Goal: Task Accomplishment & Management: Complete application form

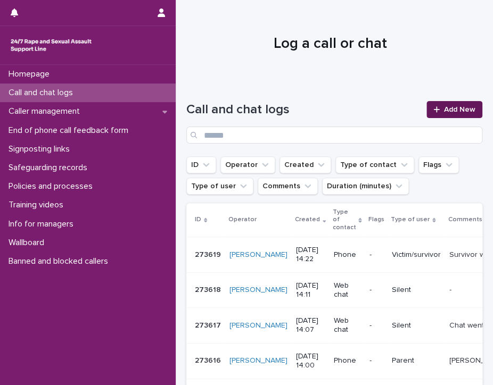
click at [451, 105] on link "Add New" at bounding box center [454, 109] width 56 height 17
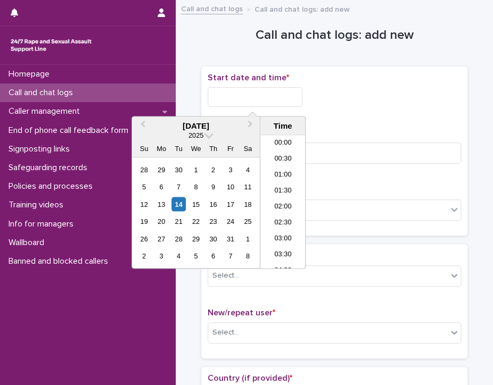
click at [245, 100] on input "text" at bounding box center [255, 97] width 95 height 20
click at [277, 177] on li "13:00" at bounding box center [282, 170] width 45 height 16
click at [276, 103] on input "**********" at bounding box center [255, 97] width 95 height 20
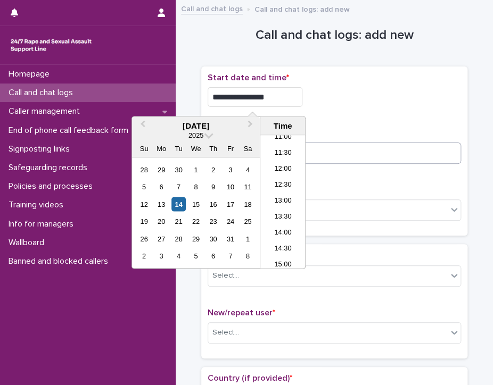
type input "**********"
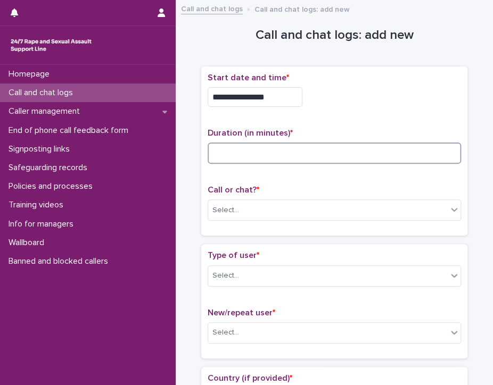
click at [370, 153] on input at bounding box center [334, 153] width 253 height 21
type input "**"
click at [221, 206] on div "Select..." at bounding box center [225, 210] width 27 height 11
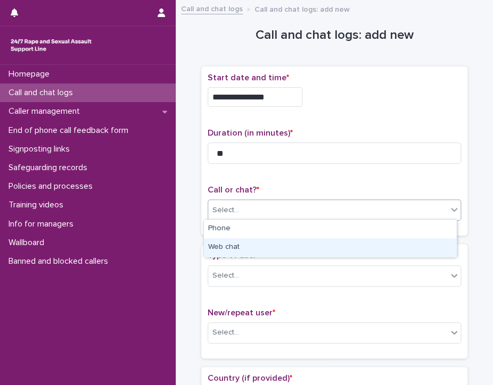
click at [226, 251] on div "Web chat" at bounding box center [330, 248] width 252 height 19
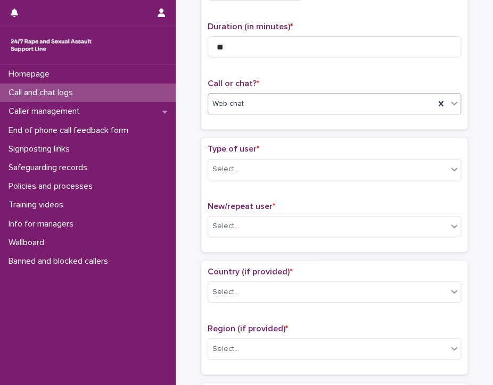
scroll to position [160, 0]
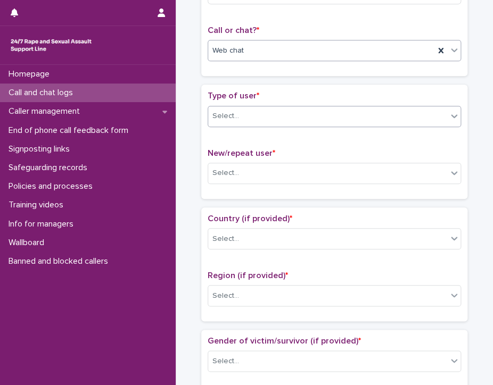
click at [251, 111] on div "Select..." at bounding box center [327, 117] width 239 height 18
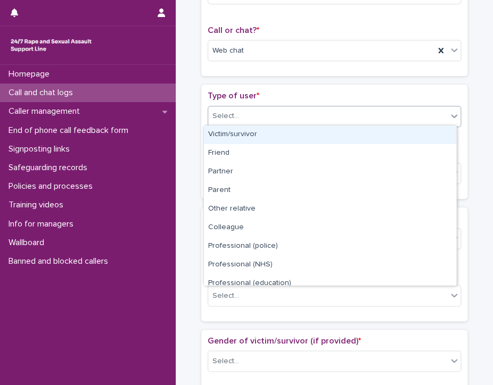
click at [242, 129] on div "Victim/survivor" at bounding box center [330, 135] width 252 height 19
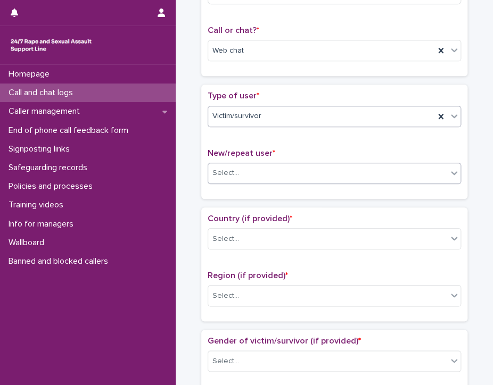
click at [236, 166] on div "Select..." at bounding box center [327, 174] width 239 height 18
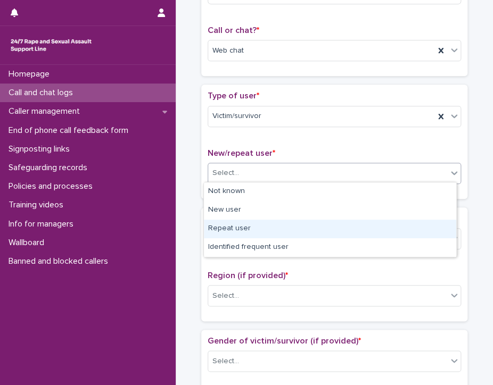
drag, startPoint x: 228, startPoint y: 199, endPoint x: 229, endPoint y: 227, distance: 28.8
click at [229, 227] on div "Repeat user" at bounding box center [330, 229] width 252 height 19
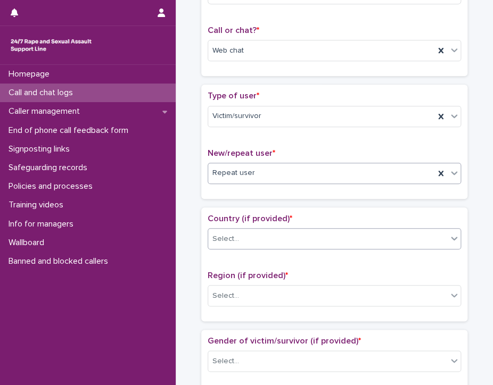
click at [237, 233] on div "Select..." at bounding box center [327, 240] width 239 height 18
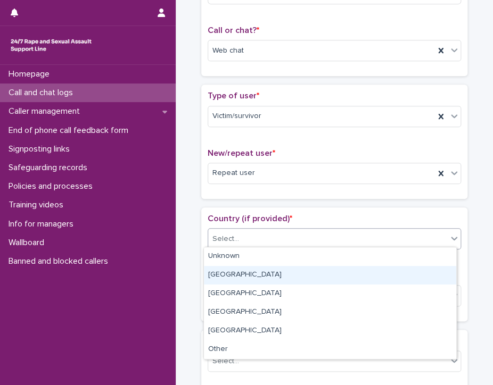
click at [222, 274] on div "[GEOGRAPHIC_DATA]" at bounding box center [330, 275] width 252 height 19
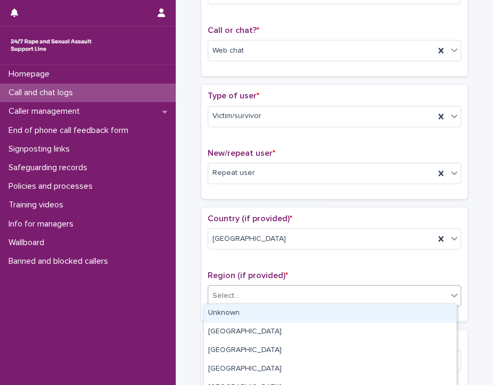
click at [221, 298] on div "Select..." at bounding box center [225, 296] width 27 height 11
click at [228, 315] on div "Unknown" at bounding box center [330, 314] width 252 height 19
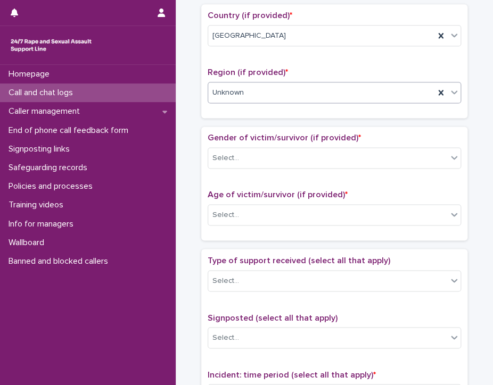
scroll to position [373, 0]
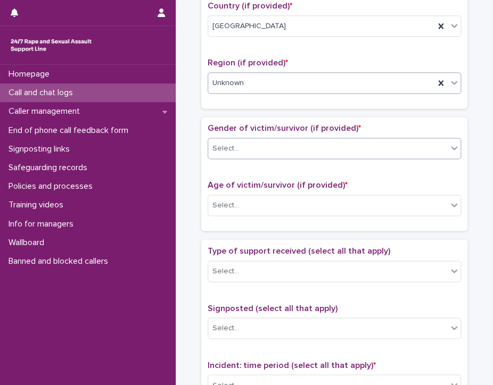
click at [234, 142] on div "Select..." at bounding box center [327, 149] width 239 height 18
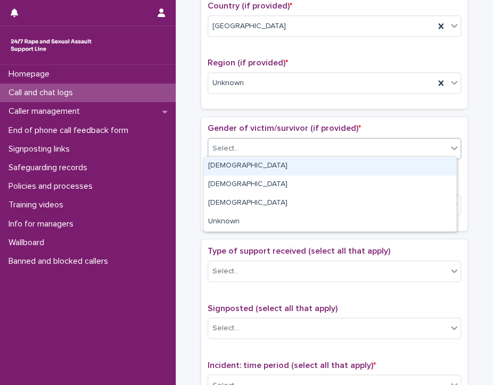
click at [224, 162] on div "[DEMOGRAPHIC_DATA]" at bounding box center [330, 166] width 252 height 19
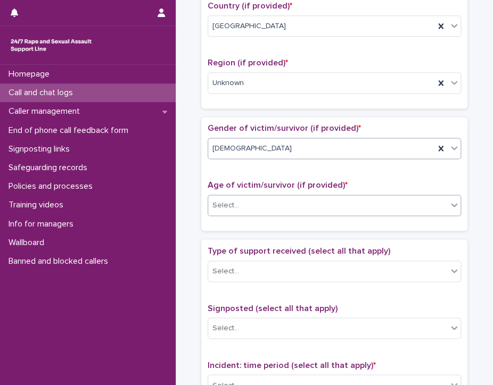
click at [256, 203] on div "Select..." at bounding box center [327, 206] width 239 height 18
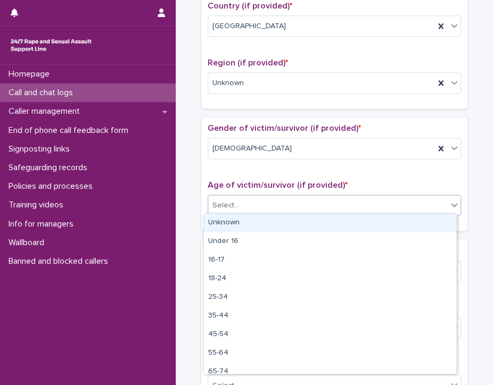
click at [248, 221] on div "Unknown" at bounding box center [330, 223] width 252 height 19
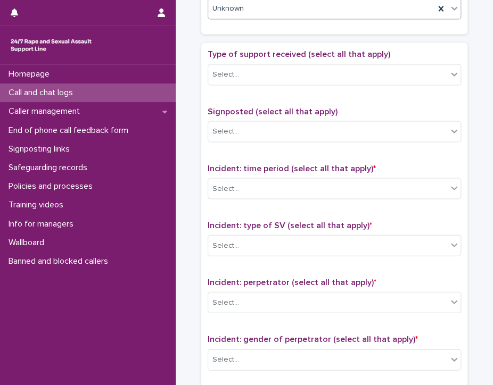
scroll to position [586, 0]
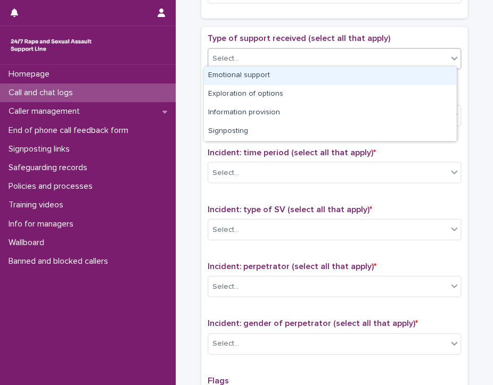
click at [254, 55] on div "Select..." at bounding box center [327, 59] width 239 height 18
click at [247, 76] on div "Emotional support" at bounding box center [330, 76] width 252 height 19
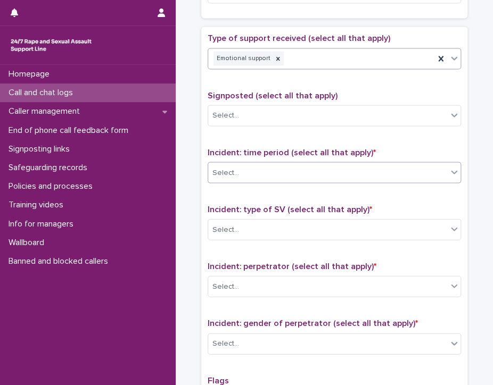
click at [266, 166] on div "Select..." at bounding box center [327, 173] width 239 height 18
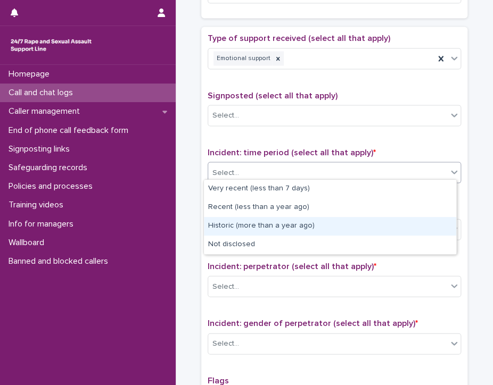
click at [256, 226] on div "Historic (more than a year ago)" at bounding box center [330, 226] width 252 height 19
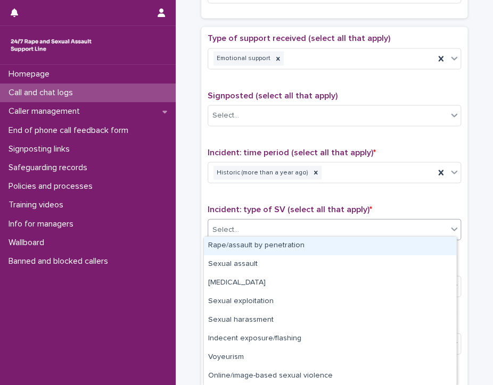
click at [256, 226] on div "Select..." at bounding box center [327, 230] width 239 height 18
click at [251, 248] on div "Rape/assault by penetration" at bounding box center [330, 246] width 252 height 19
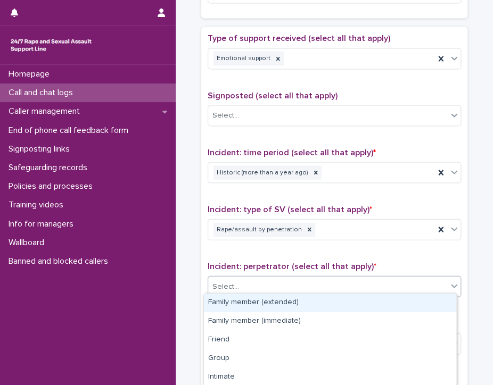
click at [267, 278] on div "Select..." at bounding box center [327, 287] width 239 height 18
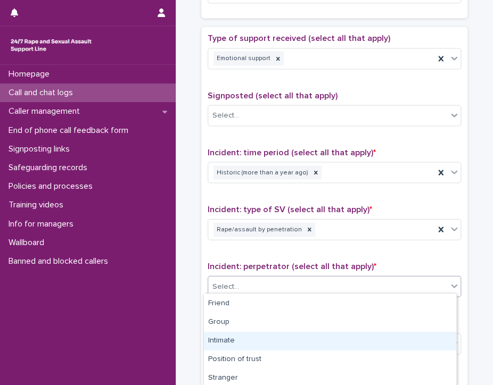
scroll to position [53, 0]
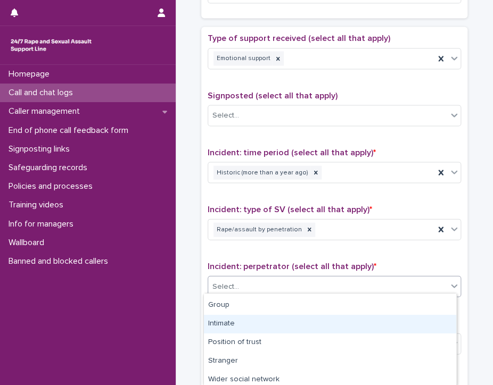
click at [239, 322] on div "Intimate" at bounding box center [330, 324] width 252 height 19
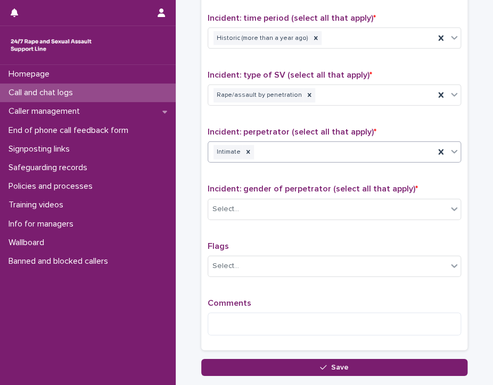
scroll to position [745, 0]
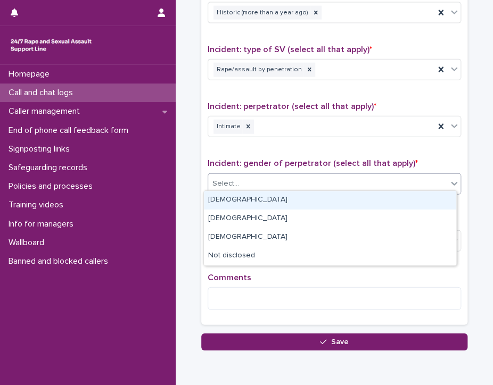
click at [239, 176] on div "Select..." at bounding box center [327, 184] width 239 height 18
click at [228, 198] on div "[DEMOGRAPHIC_DATA]" at bounding box center [330, 200] width 252 height 19
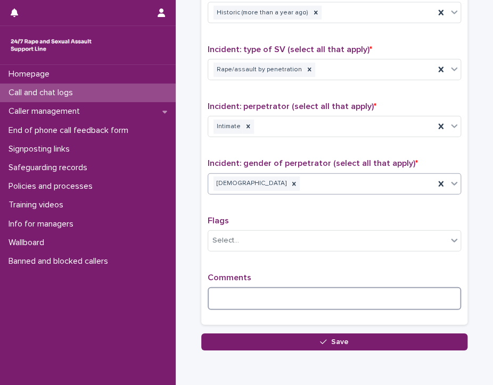
click at [227, 294] on textarea at bounding box center [334, 299] width 253 height 23
type textarea "*"
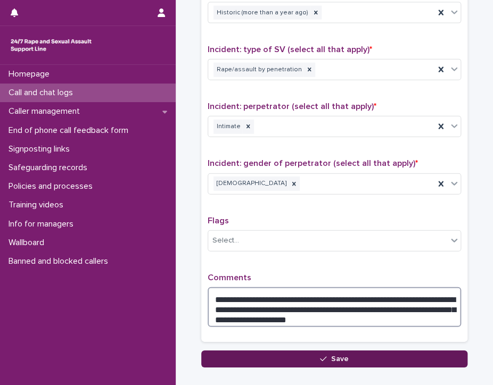
type textarea "**********"
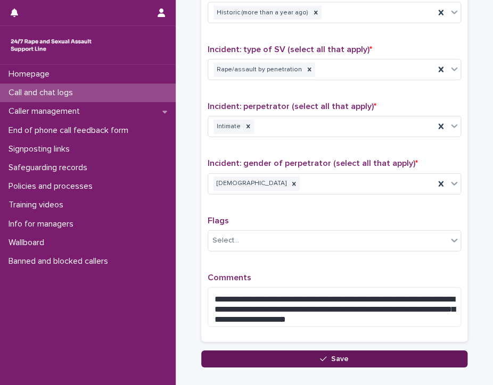
click at [243, 351] on button "Save" at bounding box center [334, 359] width 266 height 17
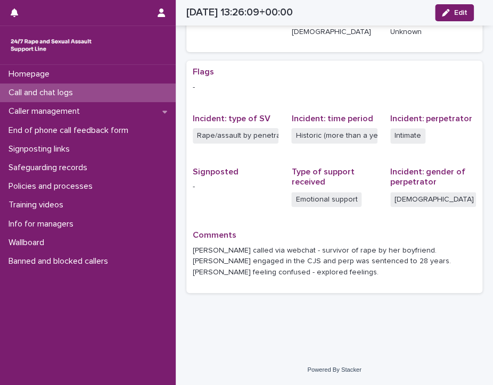
scroll to position [181, 0]
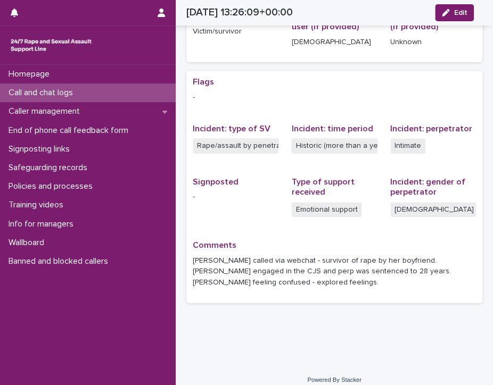
click at [39, 88] on p "Call and chat logs" at bounding box center [42, 93] width 77 height 10
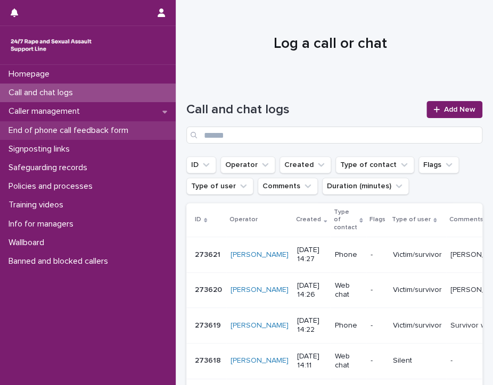
click at [85, 128] on p "End of phone call feedback form" at bounding box center [70, 131] width 133 height 10
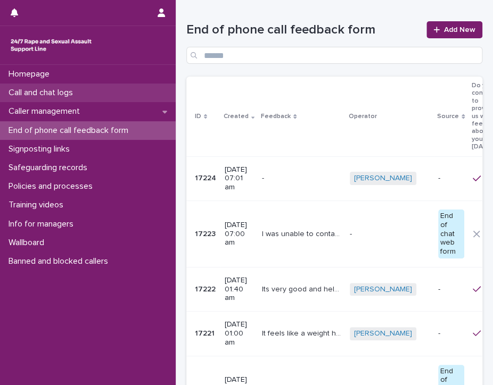
click at [13, 89] on p "Call and chat logs" at bounding box center [42, 93] width 77 height 10
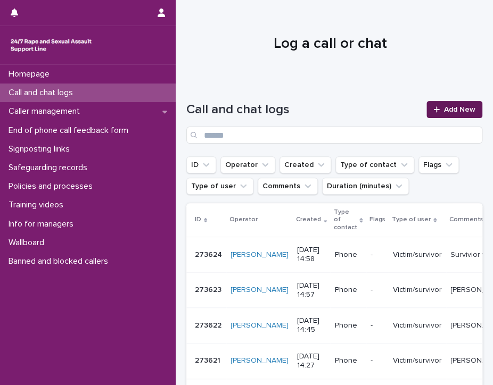
click at [447, 109] on span "Add New" at bounding box center [459, 109] width 31 height 7
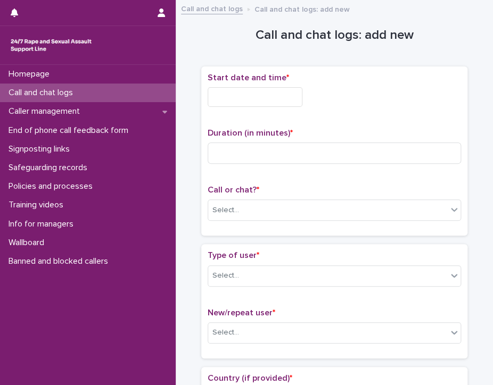
click at [268, 104] on input "text" at bounding box center [255, 97] width 95 height 20
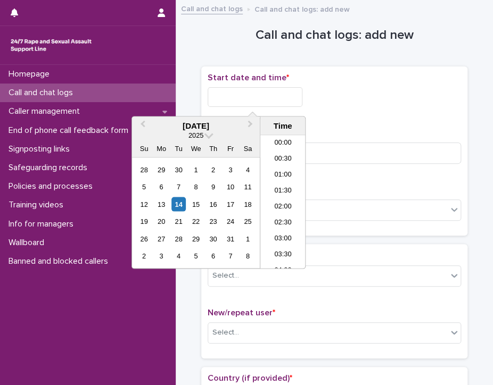
scroll to position [421, 0]
click at [275, 180] on li "14:30" at bounding box center [282, 186] width 45 height 16
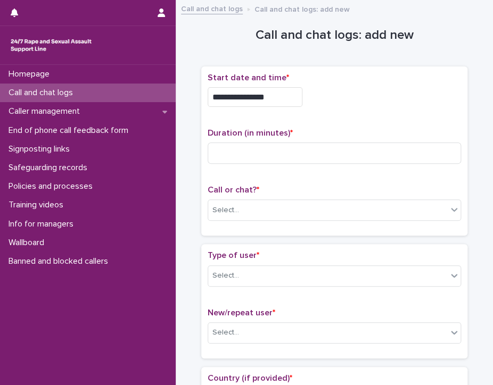
click at [266, 94] on input "**********" at bounding box center [255, 97] width 95 height 20
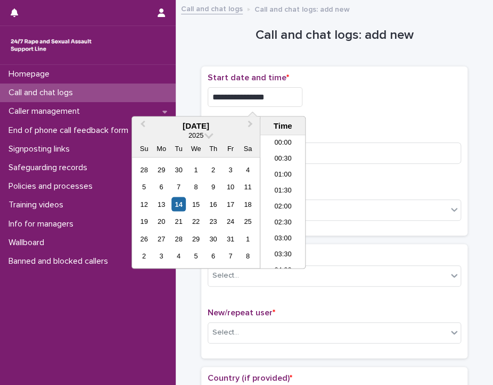
scroll to position [405, 0]
type input "**********"
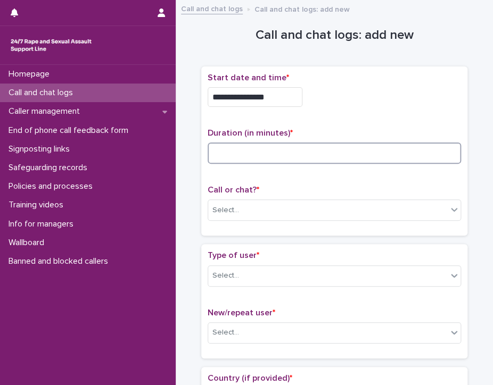
click at [315, 155] on input at bounding box center [334, 153] width 253 height 21
type input "**"
click at [329, 208] on div "Select..." at bounding box center [327, 211] width 239 height 18
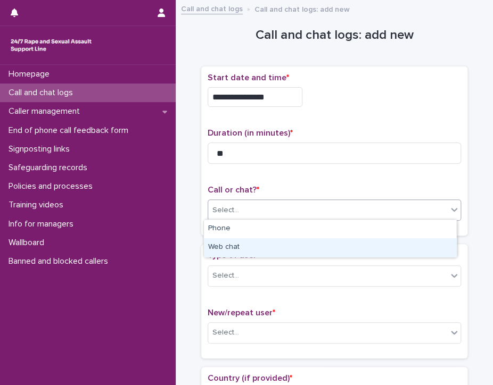
click at [236, 248] on div "Web chat" at bounding box center [330, 248] width 252 height 19
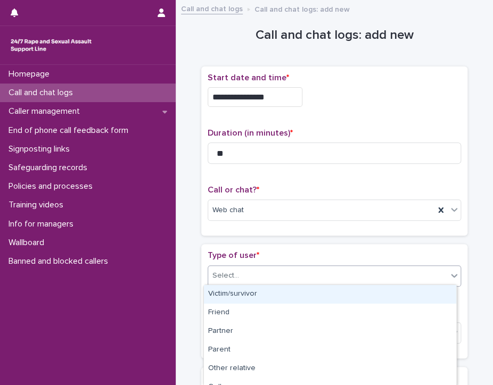
click at [236, 274] on div "Select..." at bounding box center [327, 276] width 239 height 18
click at [236, 292] on div "Victim/survivor" at bounding box center [330, 294] width 252 height 19
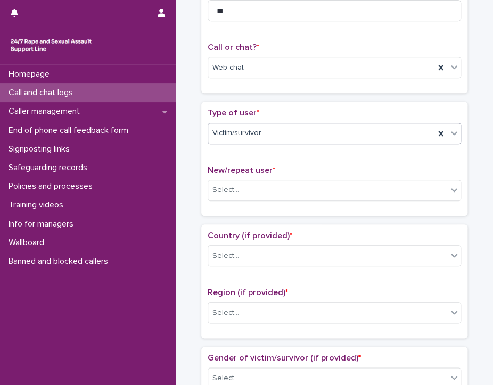
scroll to position [160, 0]
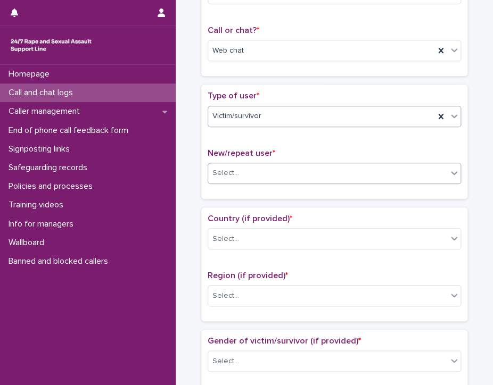
click at [277, 170] on div "Select..." at bounding box center [327, 174] width 239 height 18
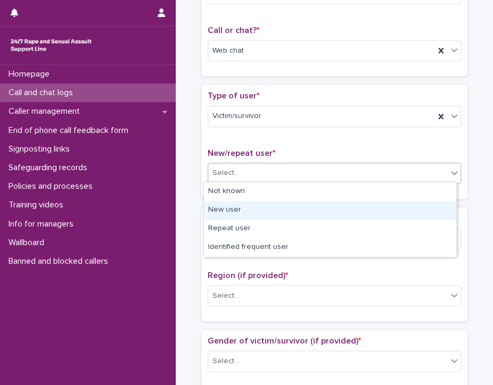
click at [264, 207] on div "New user" at bounding box center [330, 210] width 252 height 19
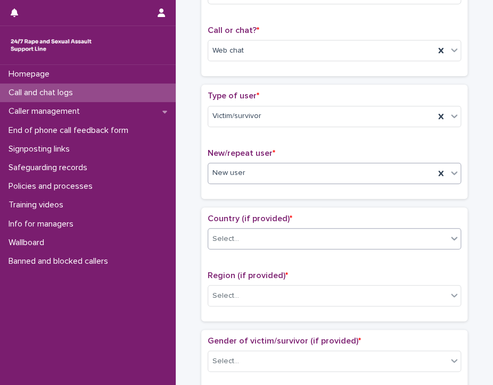
click at [254, 231] on div "Select..." at bounding box center [327, 240] width 239 height 18
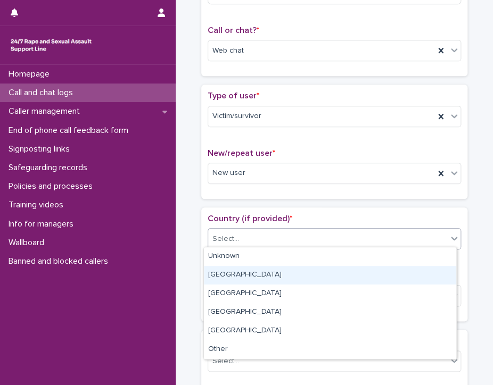
click at [232, 274] on div "[GEOGRAPHIC_DATA]" at bounding box center [330, 275] width 252 height 19
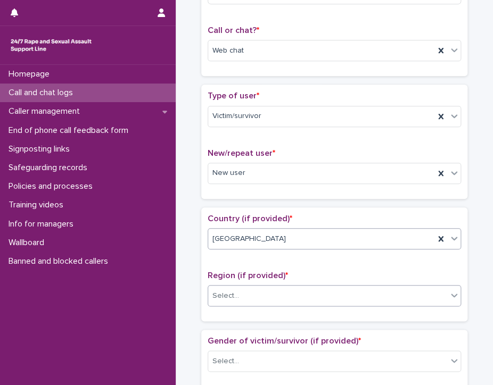
click at [239, 290] on div "Select..." at bounding box center [327, 297] width 239 height 18
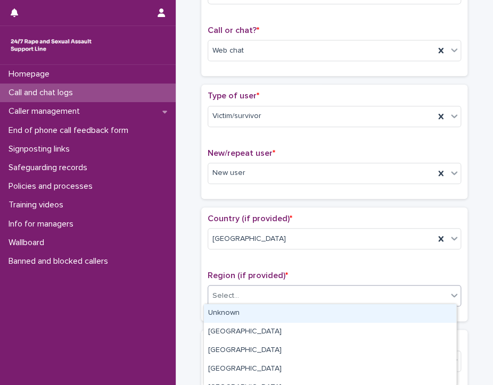
click at [234, 315] on div "Unknown" at bounding box center [330, 314] width 252 height 19
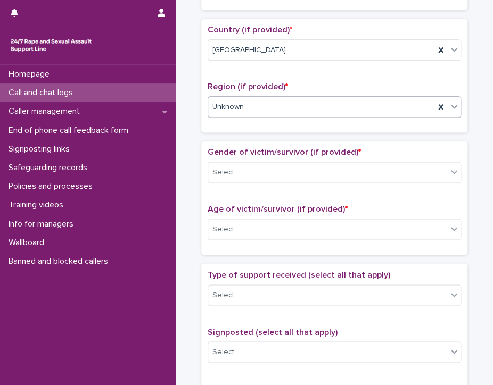
scroll to position [373, 0]
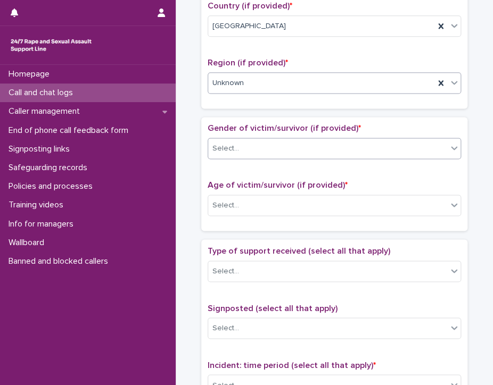
click at [243, 140] on div "Select..." at bounding box center [327, 149] width 239 height 18
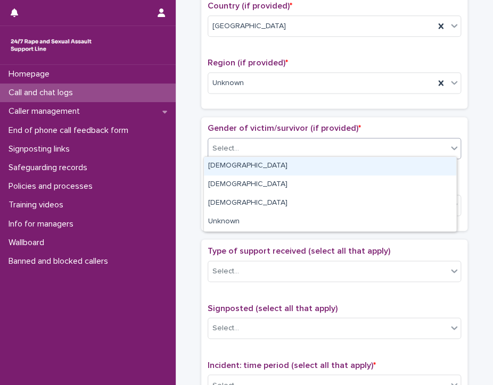
click at [241, 163] on div "[DEMOGRAPHIC_DATA]" at bounding box center [330, 166] width 252 height 19
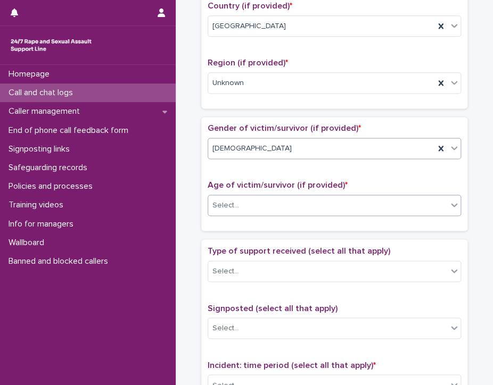
click at [224, 201] on div "Select..." at bounding box center [225, 205] width 27 height 11
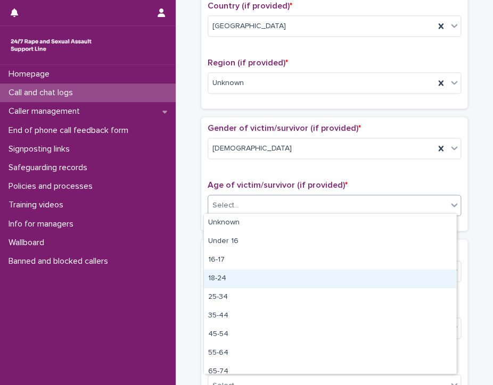
click at [229, 274] on div "18-24" at bounding box center [330, 279] width 252 height 19
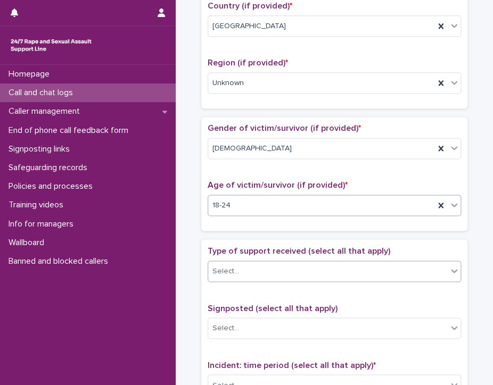
click at [225, 266] on div "Select..." at bounding box center [225, 271] width 27 height 11
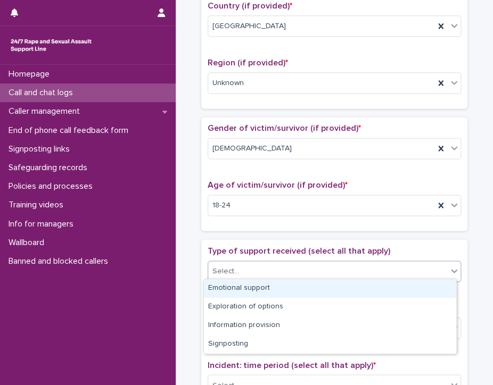
click at [228, 286] on div "Emotional support" at bounding box center [330, 289] width 252 height 19
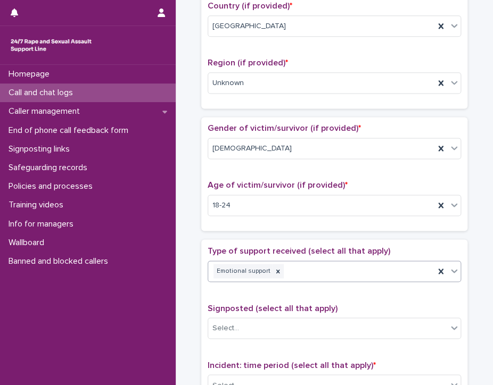
click at [340, 262] on div "Emotional support" at bounding box center [321, 271] width 226 height 19
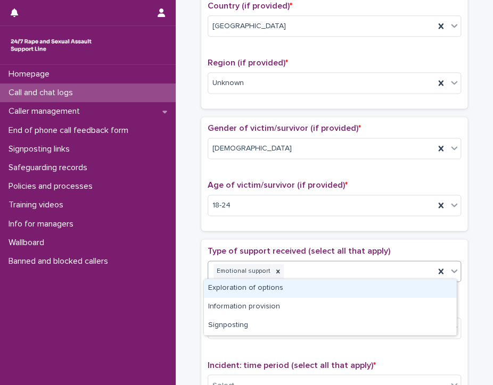
click at [257, 287] on div "Exploration of options" at bounding box center [330, 289] width 252 height 19
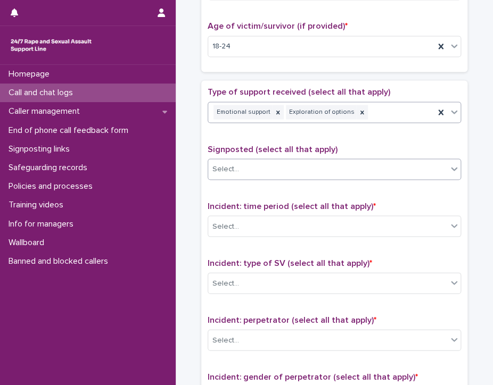
scroll to position [532, 0]
click at [381, 110] on div "Emotional support Exploration of options" at bounding box center [321, 111] width 226 height 19
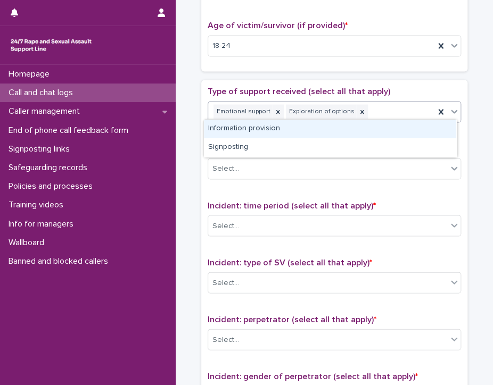
click at [321, 126] on div "Information provision" at bounding box center [330, 129] width 252 height 19
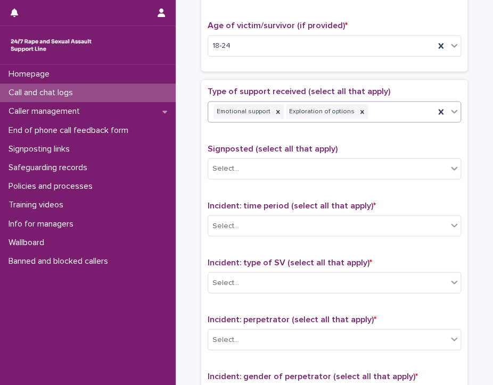
scroll to position [539, 0]
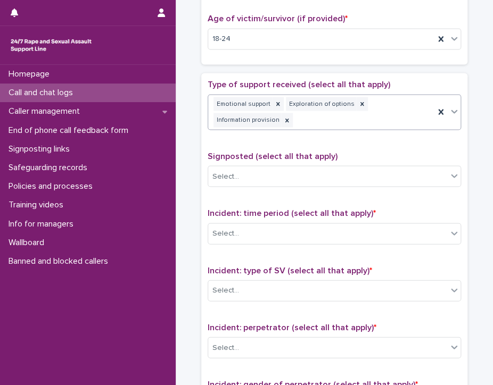
click at [380, 103] on div "Emotional support Exploration of options Information provision" at bounding box center [321, 112] width 226 height 35
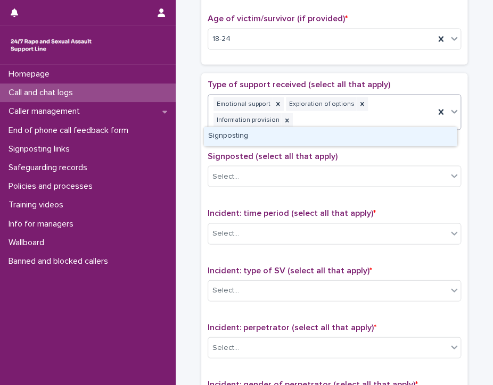
click at [354, 134] on div "Signposting" at bounding box center [330, 136] width 252 height 19
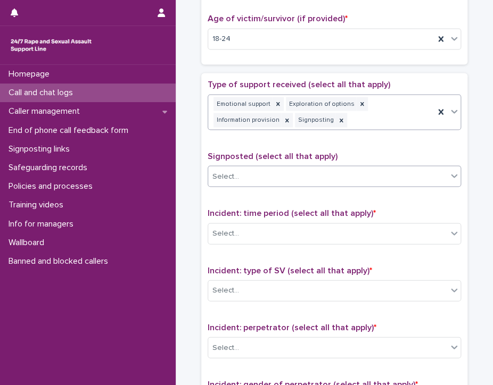
click at [276, 173] on div "Select..." at bounding box center [327, 177] width 239 height 18
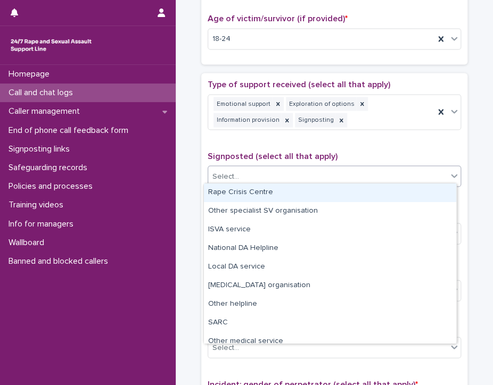
click at [261, 191] on div "Rape Crisis Centre" at bounding box center [330, 193] width 252 height 19
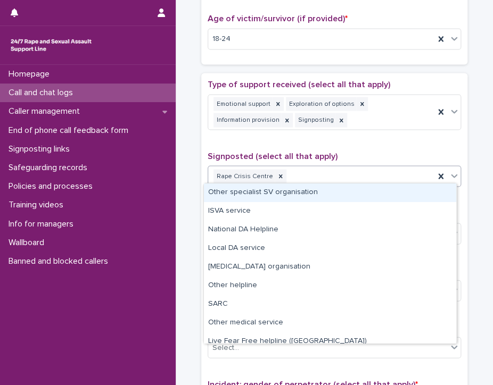
click at [329, 169] on div "Rape Crisis Centre" at bounding box center [321, 176] width 226 height 19
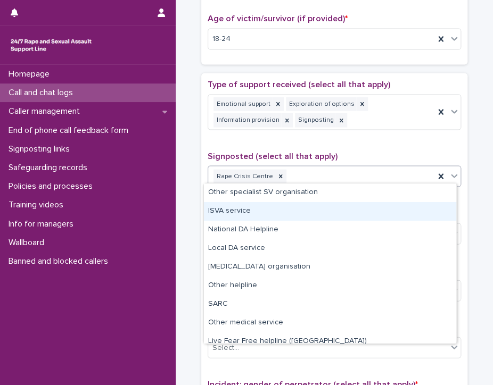
click at [253, 207] on div "ISVA service" at bounding box center [330, 211] width 252 height 19
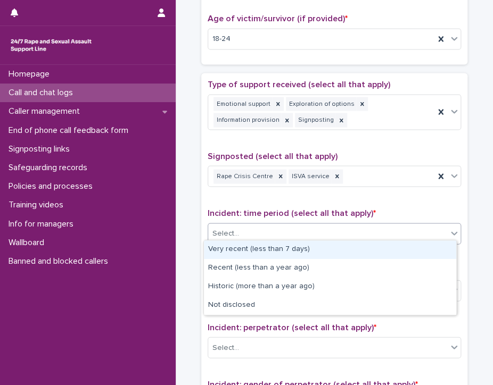
click at [294, 228] on div "Select..." at bounding box center [327, 234] width 239 height 18
click at [296, 253] on div "Very recent (less than 7 days)" at bounding box center [330, 250] width 252 height 19
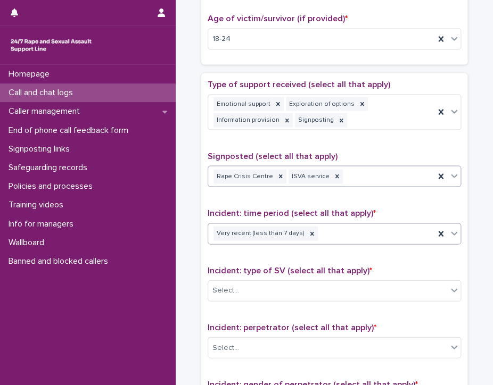
click at [362, 167] on div "Rape Crisis Centre ISVA service" at bounding box center [321, 176] width 226 height 19
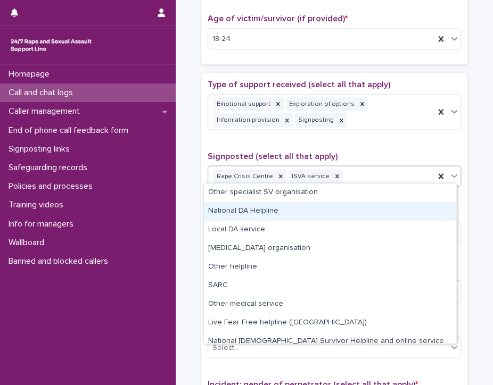
click at [265, 211] on div "National DA Helpline" at bounding box center [330, 211] width 252 height 19
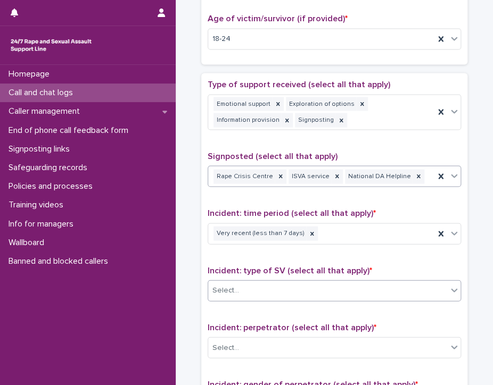
click at [232, 286] on div "Select..." at bounding box center [225, 290] width 27 height 11
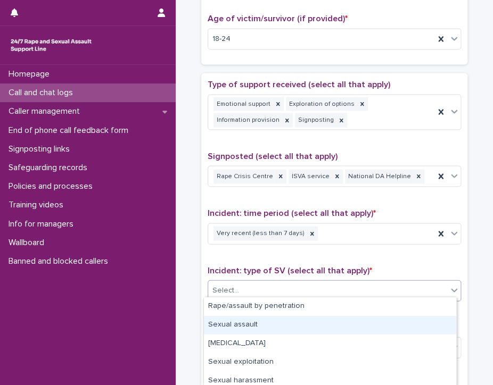
click at [319, 325] on div "Sexual assault" at bounding box center [330, 325] width 252 height 19
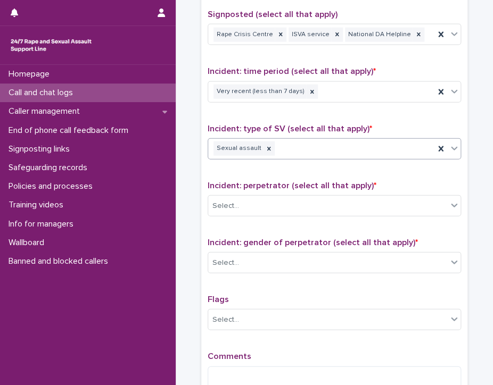
scroll to position [699, 0]
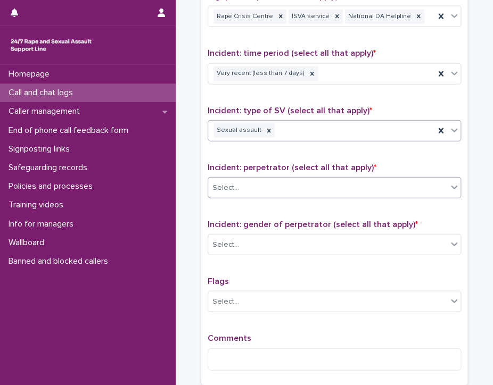
click at [232, 183] on div "Select..." at bounding box center [225, 188] width 27 height 11
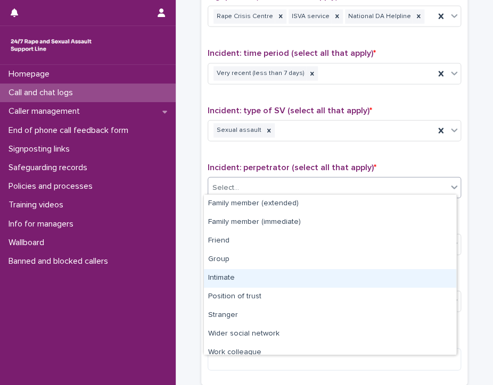
click at [262, 278] on div "Intimate" at bounding box center [330, 278] width 252 height 19
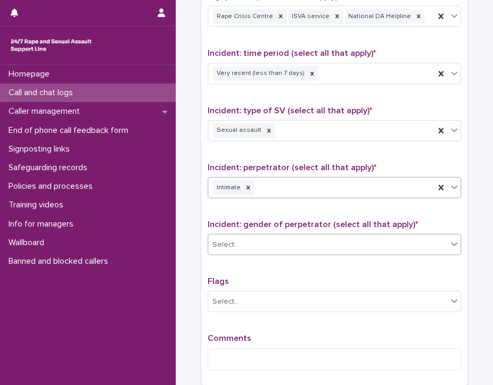
click at [256, 237] on div "Select..." at bounding box center [327, 245] width 239 height 18
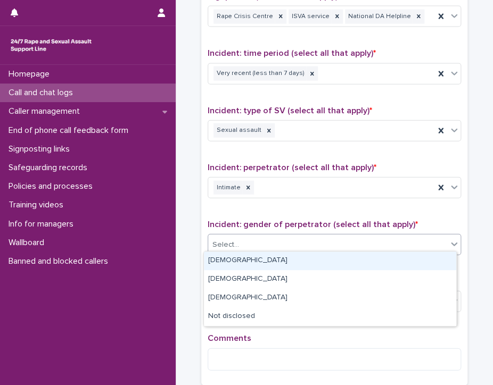
click at [239, 262] on div "[DEMOGRAPHIC_DATA]" at bounding box center [330, 261] width 252 height 19
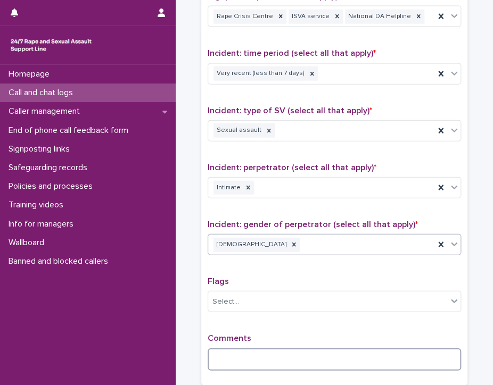
click at [249, 356] on textarea at bounding box center [334, 360] width 253 height 23
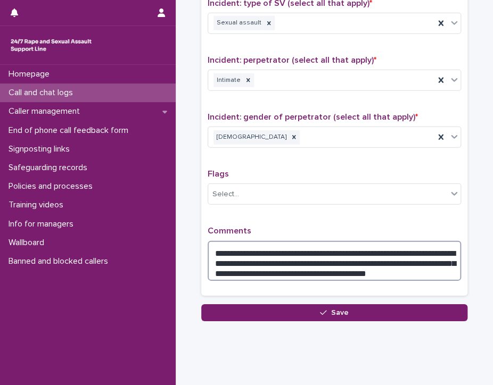
scroll to position [822, 0]
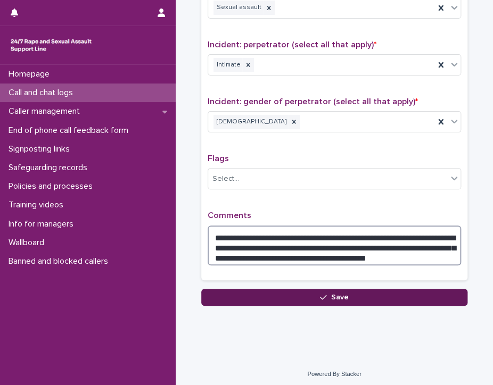
type textarea "**********"
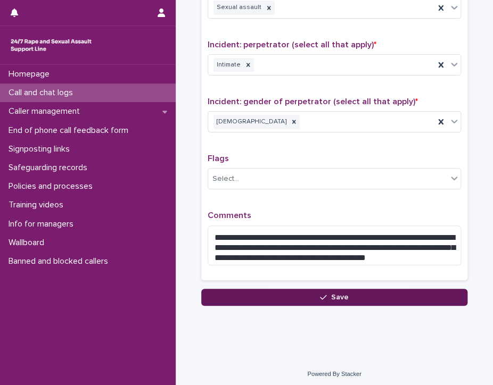
click at [320, 294] on icon "button" at bounding box center [323, 297] width 6 height 7
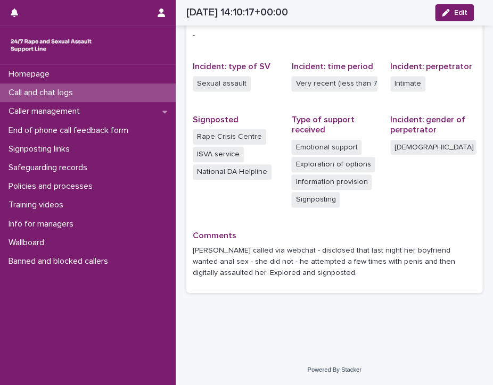
scroll to position [233, 0]
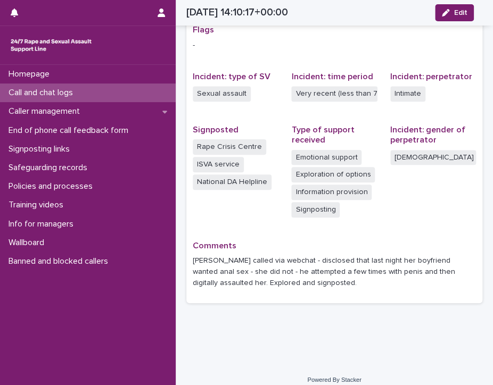
click at [27, 89] on p "Call and chat logs" at bounding box center [42, 93] width 77 height 10
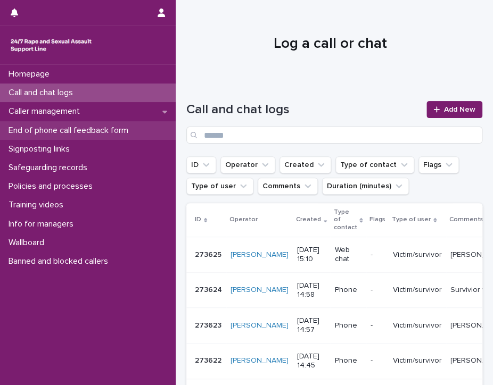
click at [79, 129] on p "End of phone call feedback form" at bounding box center [70, 131] width 133 height 10
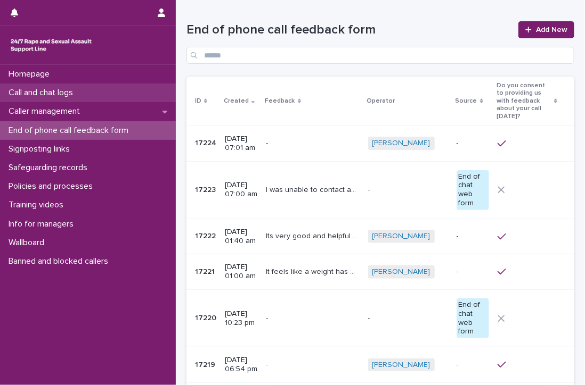
click at [62, 91] on p "Call and chat logs" at bounding box center [42, 93] width 77 height 10
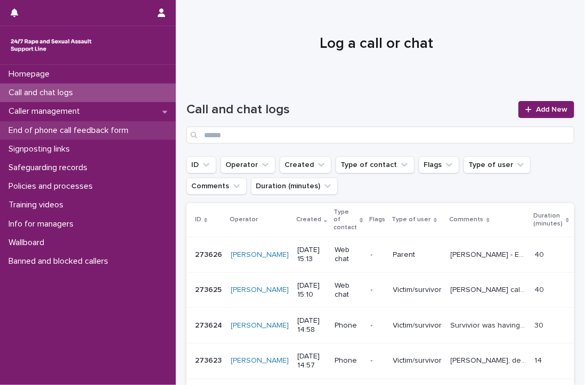
click at [61, 127] on p "End of phone call feedback form" at bounding box center [70, 131] width 133 height 10
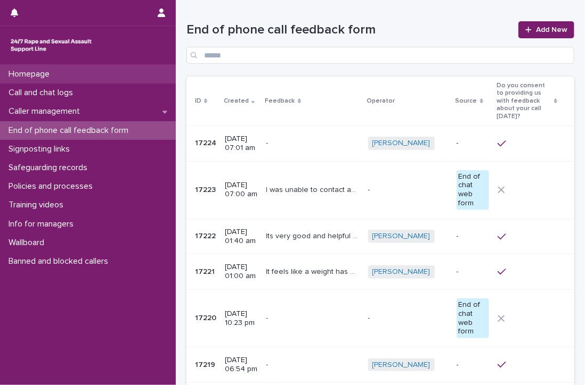
click at [29, 71] on p "Homepage" at bounding box center [31, 74] width 54 height 10
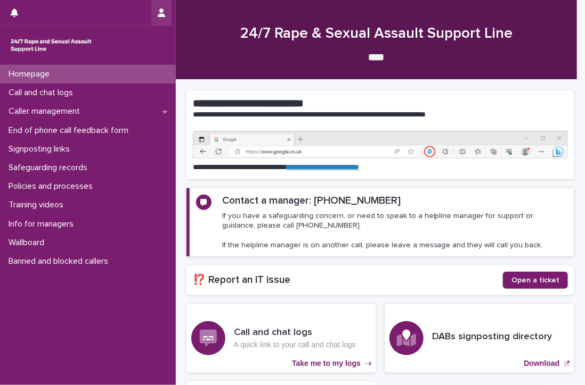
click at [159, 9] on icon "button" at bounding box center [161, 13] width 7 height 9
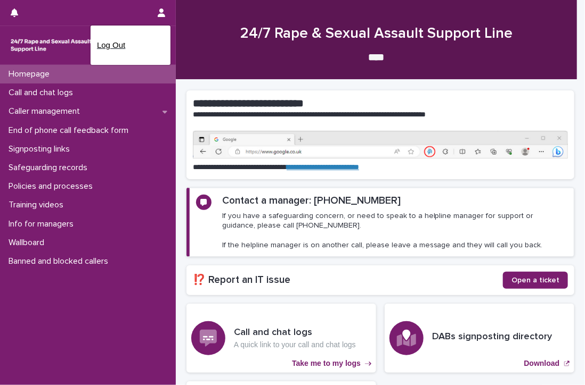
click at [101, 45] on p "Log Out" at bounding box center [130, 45] width 67 height 18
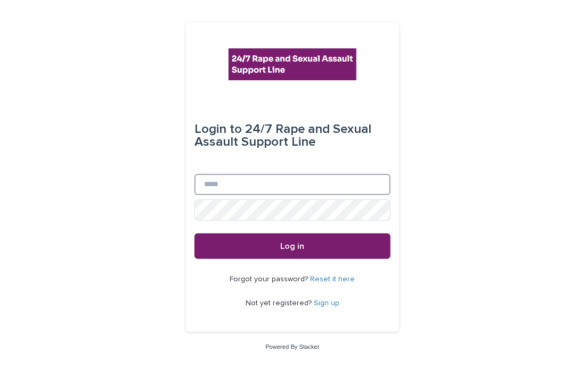
type input "**********"
